Goal: Information Seeking & Learning: Learn about a topic

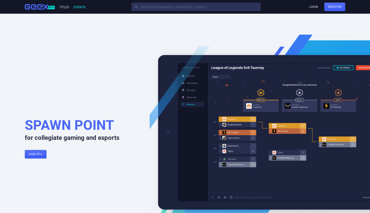
click at [78, 7] on link "Events" at bounding box center [79, 7] width 12 height 4
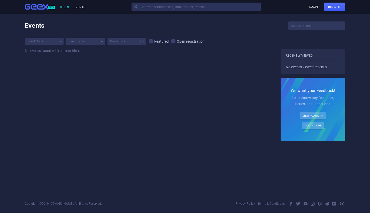
click at [66, 8] on link "Titles" at bounding box center [64, 7] width 10 height 4
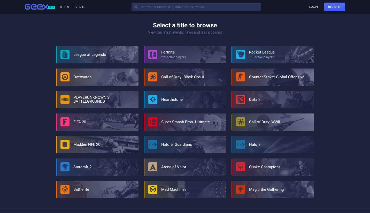
click at [40, 5] on img at bounding box center [36, 7] width 23 height 6
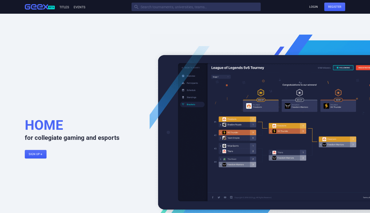
click at [67, 9] on div "Beta Titles Events  Login Register" at bounding box center [185, 7] width 336 height 9
click at [65, 7] on link "Titles" at bounding box center [64, 7] width 10 height 4
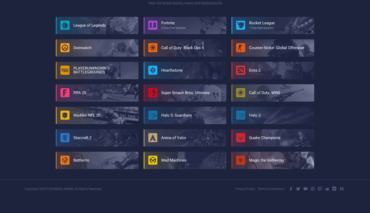
click at [280, 159] on link "Magic the Gathering" at bounding box center [266, 160] width 35 height 5
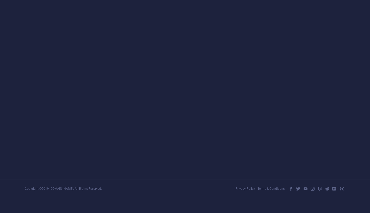
scroll to position [15, 0]
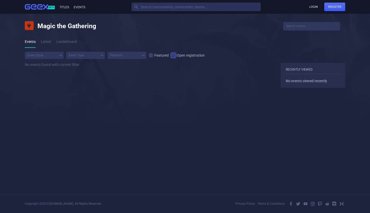
click at [175, 57] on div "" at bounding box center [173, 55] width 4 height 4
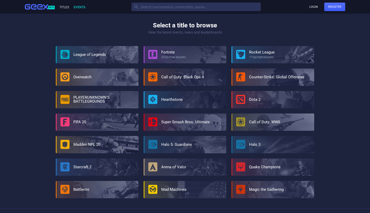
click at [80, 7] on link "Events" at bounding box center [79, 7] width 12 height 4
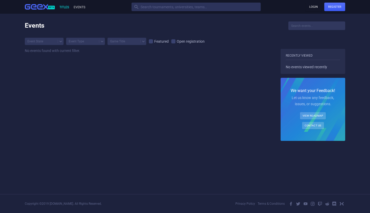
click at [65, 7] on link "Titles" at bounding box center [64, 7] width 10 height 4
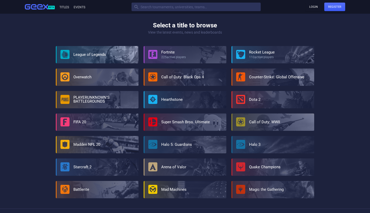
click at [86, 58] on div at bounding box center [98, 54] width 82 height 17
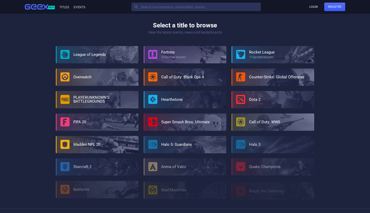
click at [176, 56] on div "225 active players" at bounding box center [173, 57] width 25 height 3
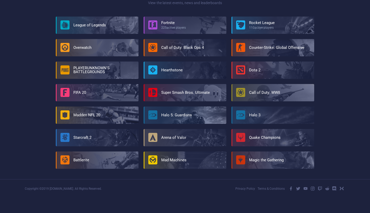
scroll to position [29, 0]
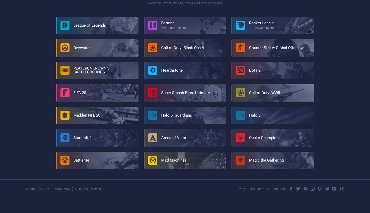
click at [200, 163] on div at bounding box center [185, 160] width 82 height 17
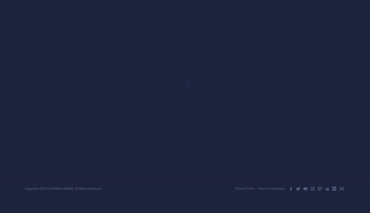
scroll to position [15, 0]
